Goal: Task Accomplishment & Management: Manage account settings

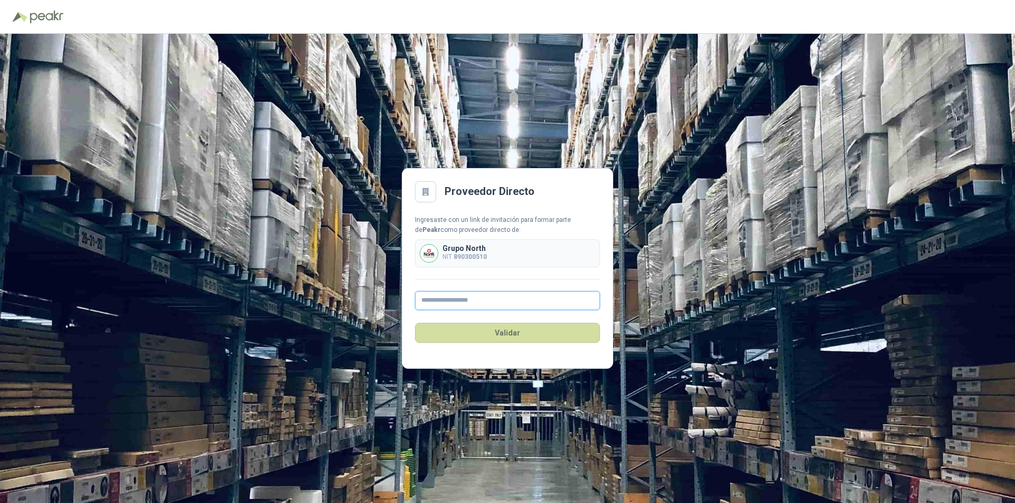
click at [452, 300] on input "text" at bounding box center [507, 300] width 185 height 19
type input "**********"
click at [506, 332] on button "Validar" at bounding box center [507, 333] width 185 height 20
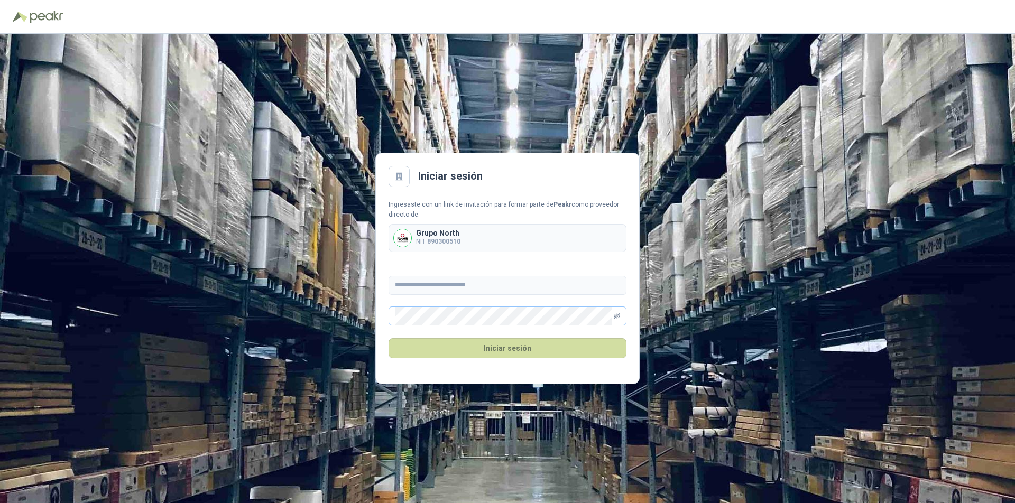
click at [618, 318] on icon "eye-invisible" at bounding box center [617, 316] width 6 height 5
click at [500, 346] on button "Iniciar sesión" at bounding box center [508, 348] width 238 height 20
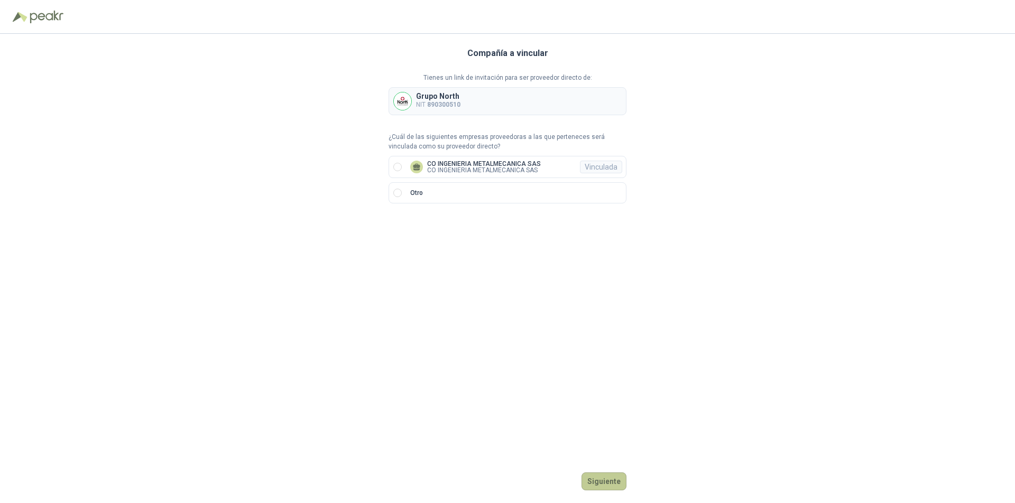
click at [608, 479] on button "Siguiente" at bounding box center [604, 482] width 45 height 18
click at [464, 166] on p "CO INGENIERIA METALMECANICA SAS" at bounding box center [484, 164] width 114 height 6
click at [614, 477] on button "Ingresar" at bounding box center [606, 482] width 42 height 18
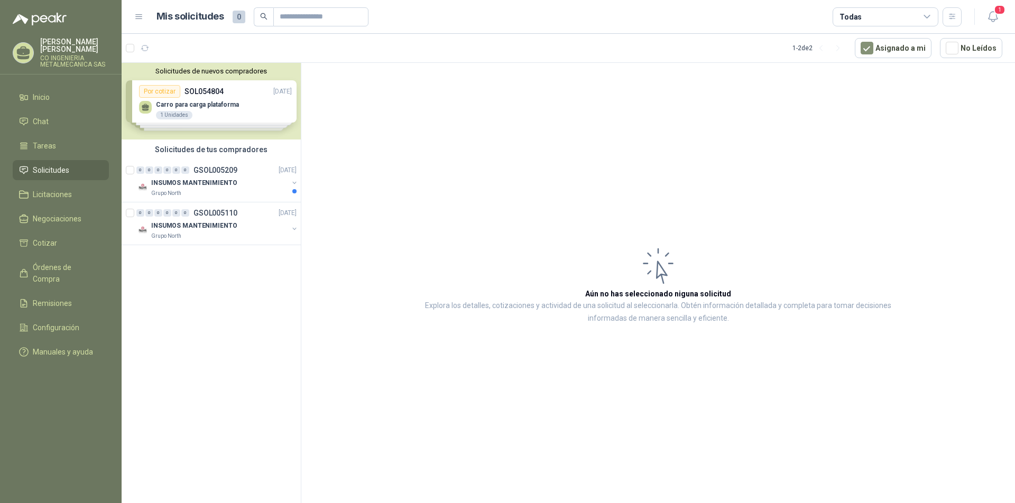
click at [53, 53] on p "[PERSON_NAME] [PERSON_NAME]" at bounding box center [74, 45] width 69 height 15
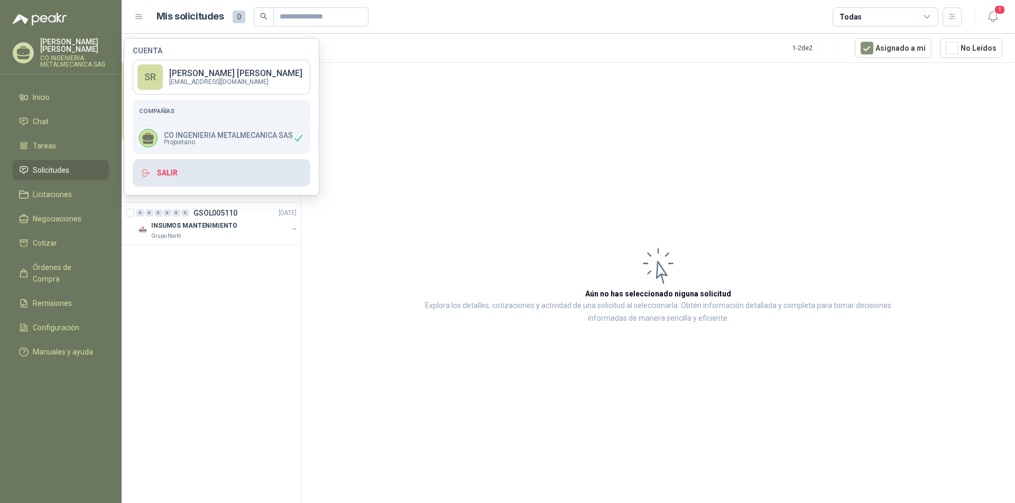
click at [169, 175] on button "Salir" at bounding box center [222, 173] width 178 height 28
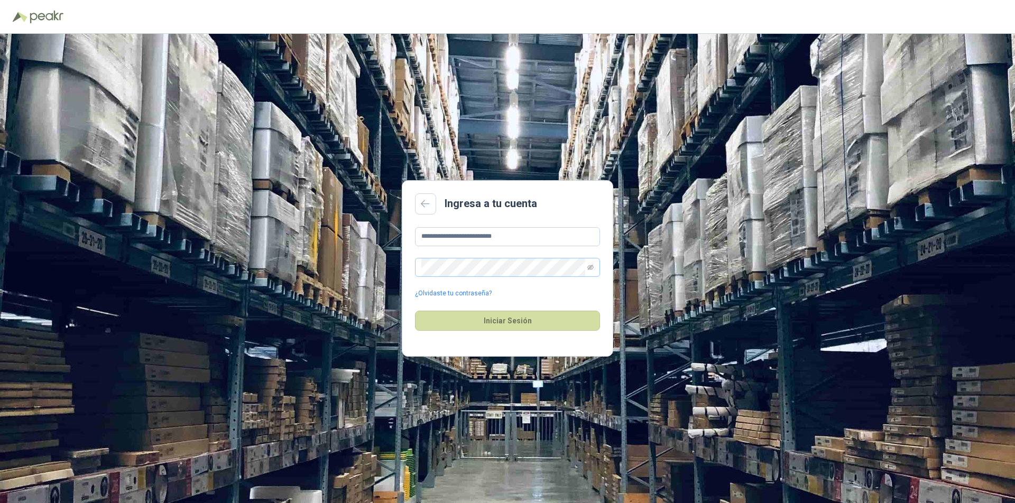
click at [594, 264] on span at bounding box center [507, 267] width 185 height 19
click at [589, 267] on icon "eye-invisible" at bounding box center [591, 267] width 6 height 6
